Goal: Find specific page/section: Find specific page/section

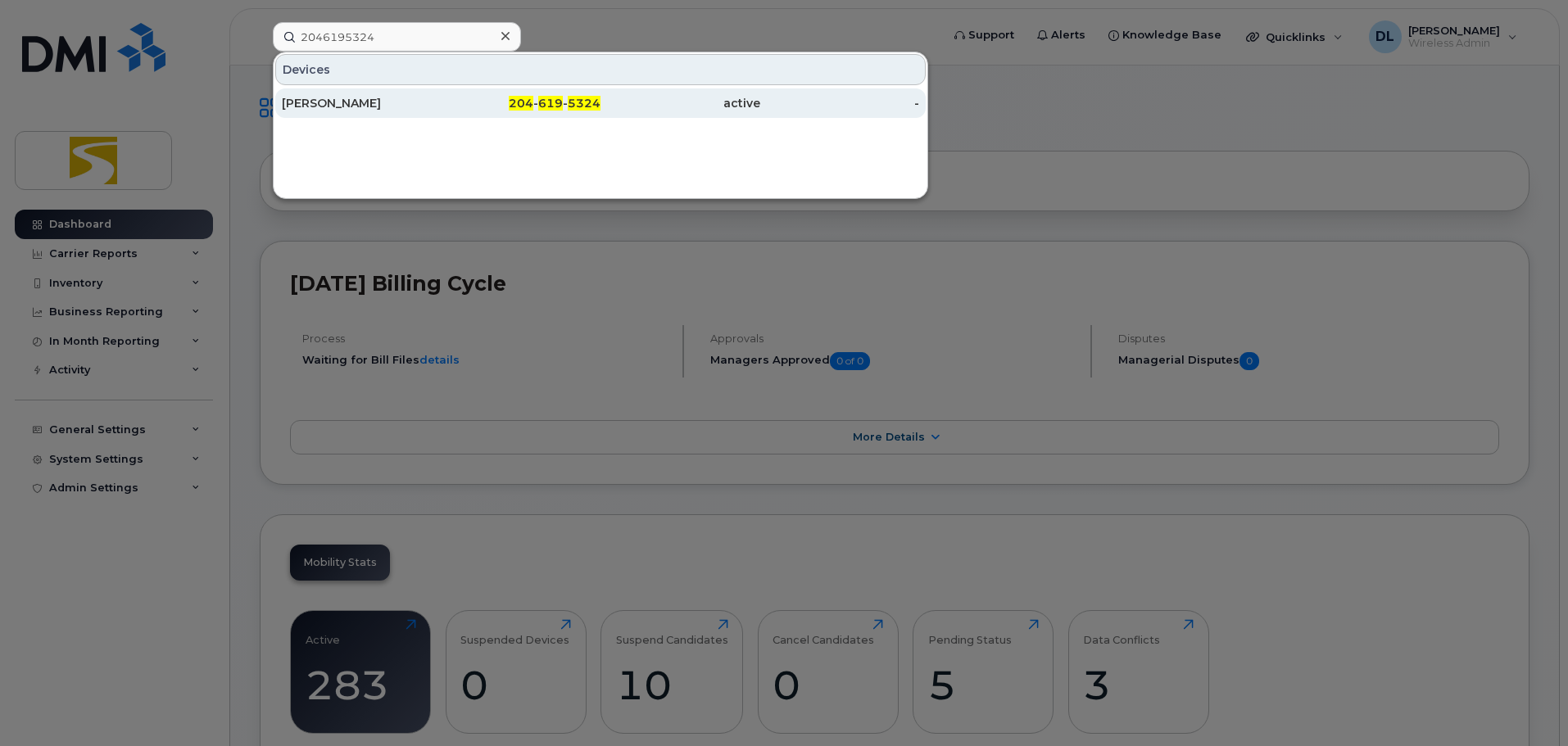
type input "2046195324"
click at [509, 111] on div "204 - 619 - 5324" at bounding box center [521, 103] width 160 height 29
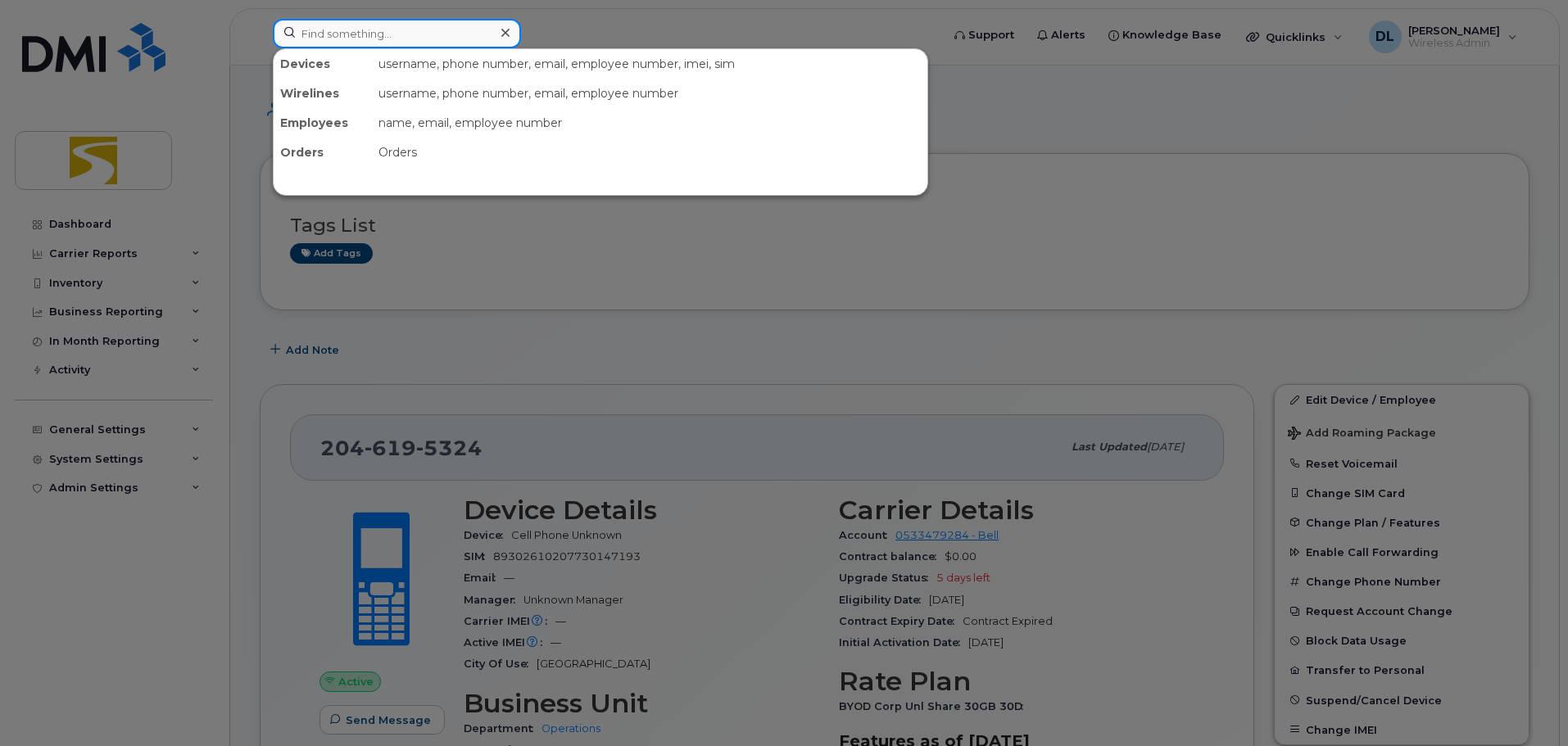
click at [405, 27] on input at bounding box center [397, 33] width 248 height 29
paste input "[PHONE_NUMBER]"
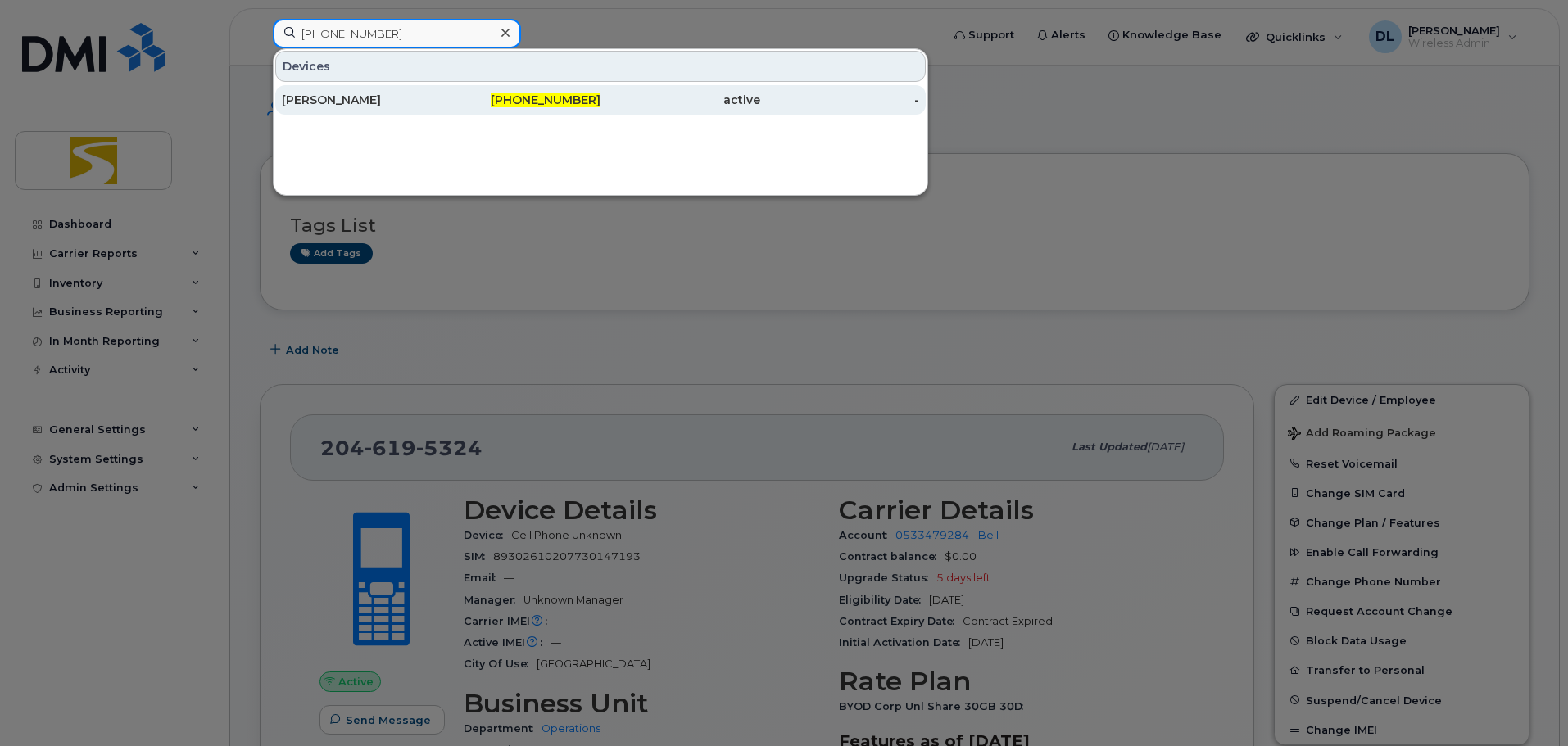
type input "[PHONE_NUMBER]"
click at [395, 99] on div "[PERSON_NAME]" at bounding box center [361, 99] width 160 height 16
